Goal: Task Accomplishment & Management: Use online tool/utility

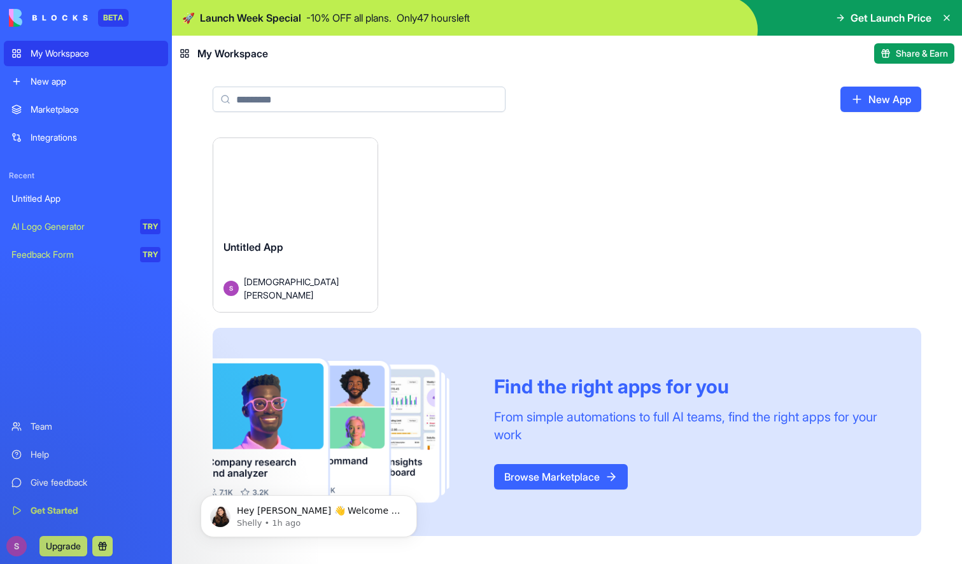
click at [284, 207] on div "Launch" at bounding box center [295, 189] width 164 height 102
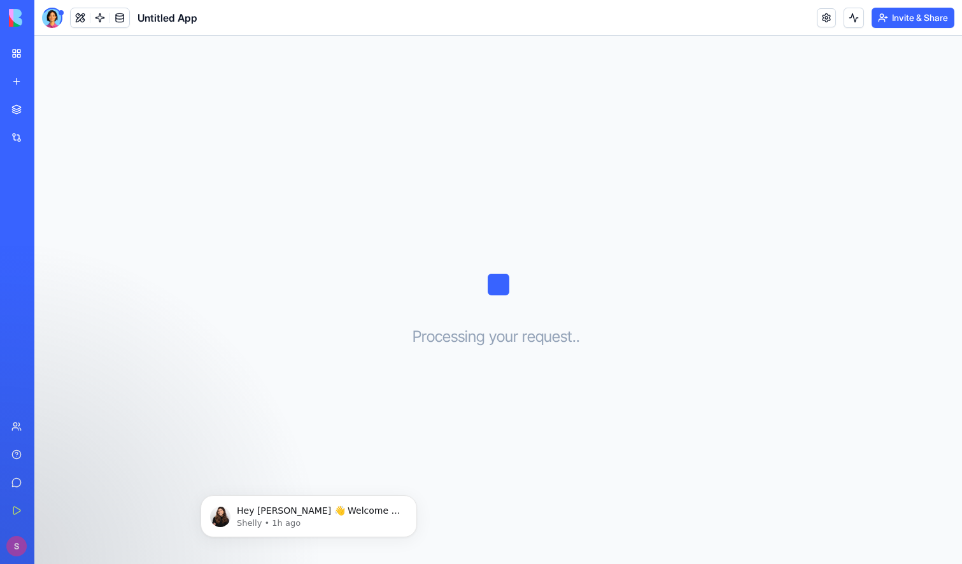
click at [47, 75] on div "New app" at bounding box center [39, 81] width 17 height 13
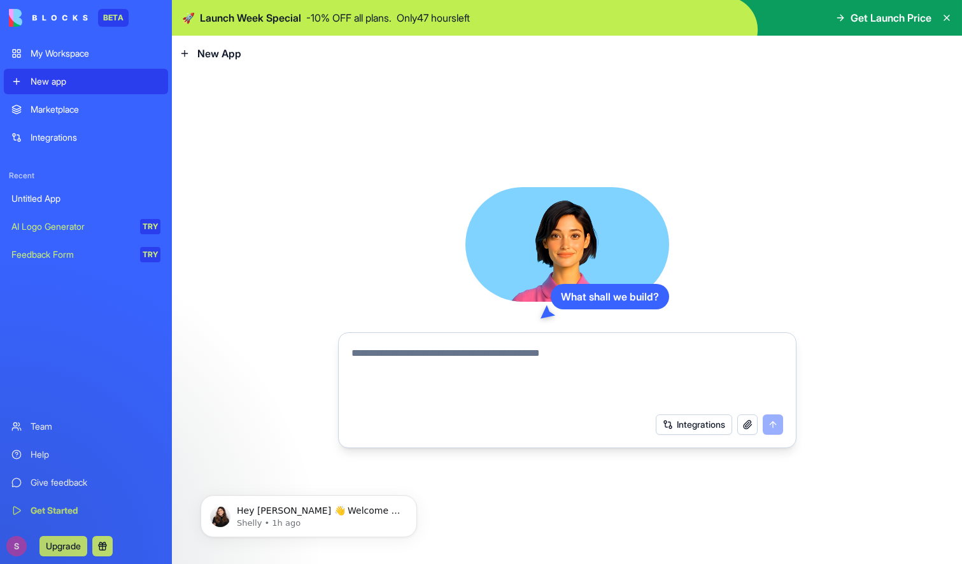
click at [456, 349] on textarea at bounding box center [567, 376] width 432 height 61
click at [428, 354] on textarea at bounding box center [567, 376] width 432 height 61
paste textarea "**********"
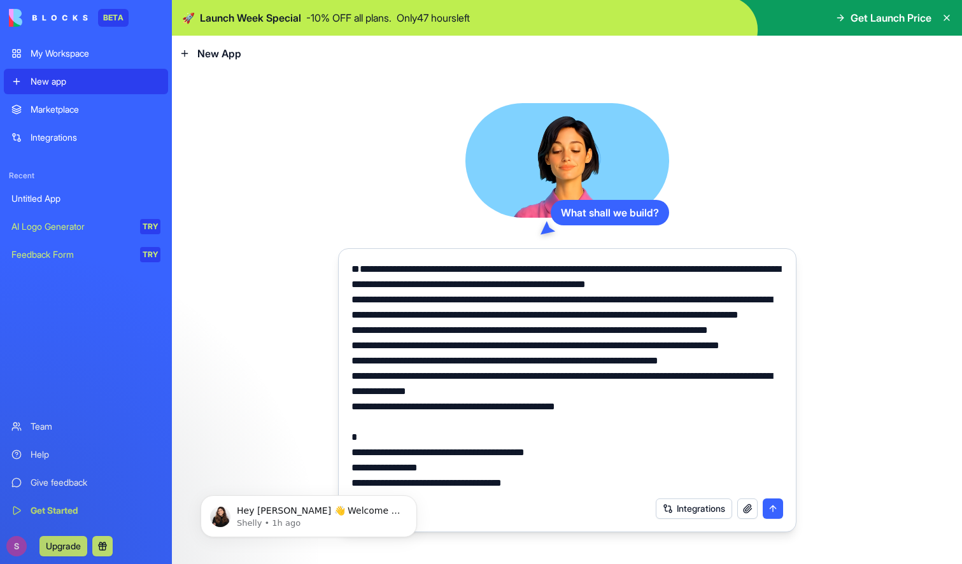
scroll to position [13227, 0]
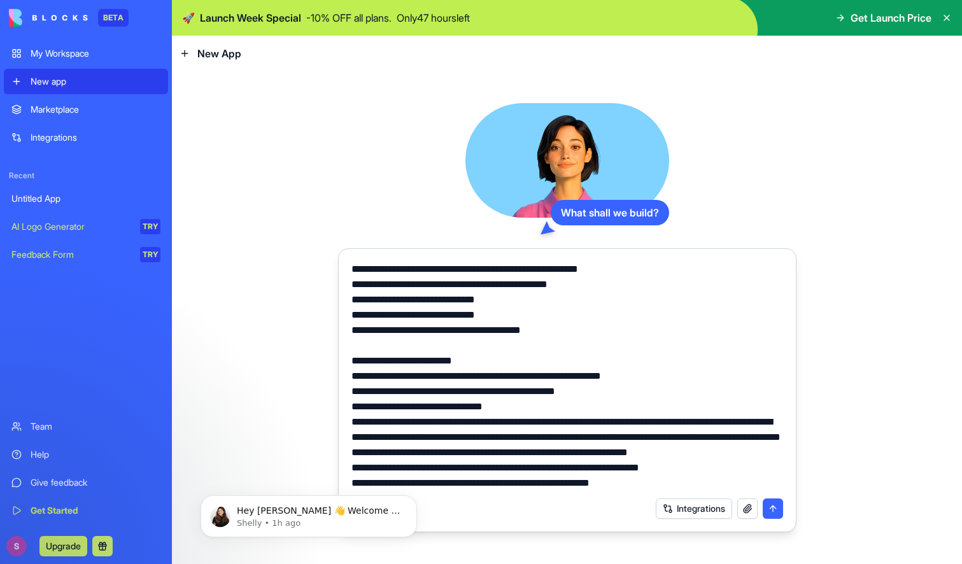
type textarea "**********"
click at [775, 512] on button "submit" at bounding box center [773, 508] width 20 height 20
click at [775, 509] on div "Integrations" at bounding box center [719, 508] width 127 height 20
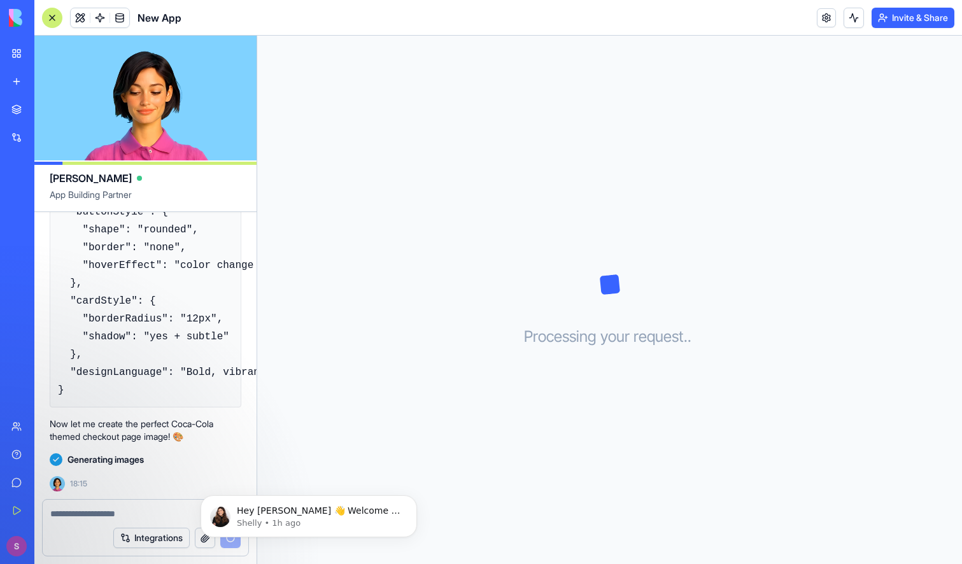
scroll to position [9356, 0]
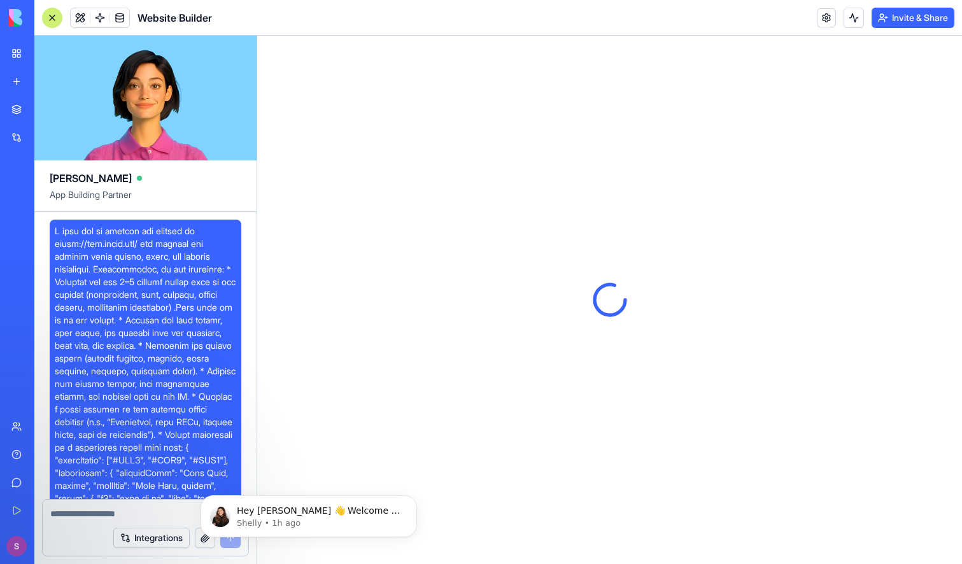
scroll to position [10135, 0]
